Goal: Task Accomplishment & Management: Use online tool/utility

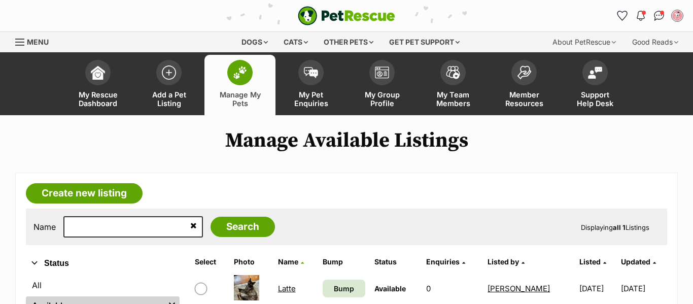
click at [122, 225] on input "text" at bounding box center [133, 226] width 140 height 21
type input "rufus"
click at [211, 217] on input "Search" at bounding box center [243, 227] width 64 height 20
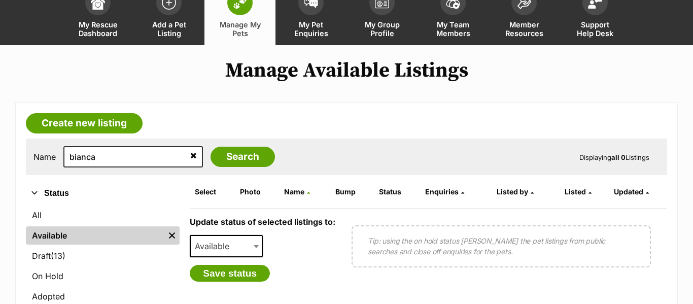
type input "bianca"
click at [211, 147] on input "Search" at bounding box center [243, 157] width 64 height 20
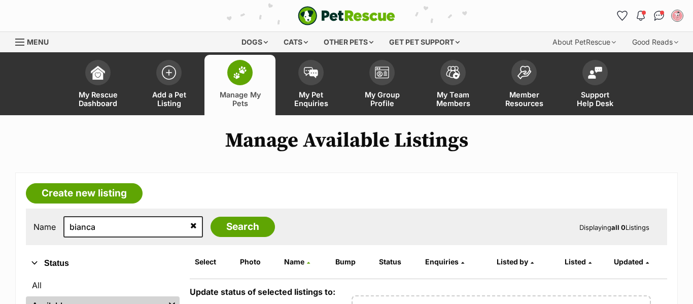
click at [190, 227] on icon at bounding box center [193, 225] width 7 height 8
